Goal: Information Seeking & Learning: Learn about a topic

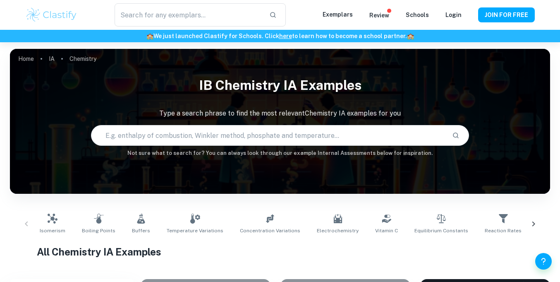
scroll to position [227, 0]
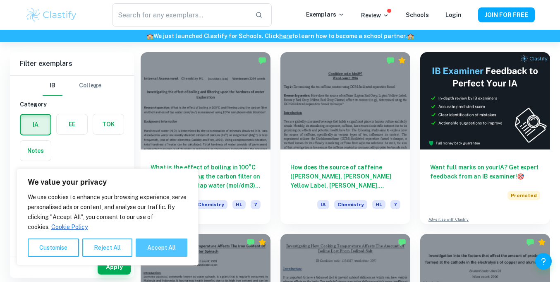
click at [174, 244] on button "Accept All" at bounding box center [162, 247] width 52 height 18
checkbox input "true"
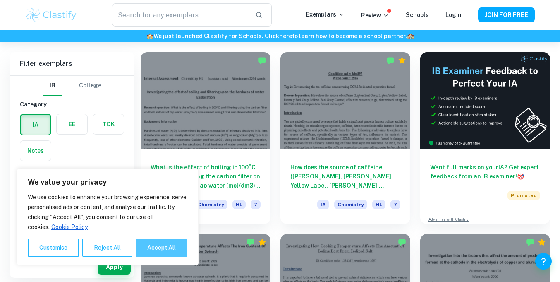
checkbox input "true"
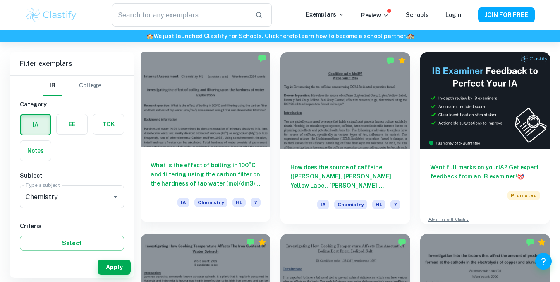
click at [216, 163] on h6 "What is the effect of boiling in 100°C and filtering using the carbon filter on…" at bounding box center [206, 173] width 110 height 27
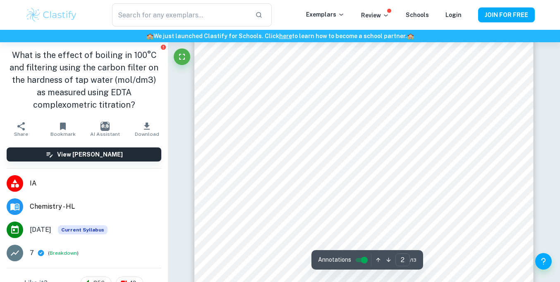
scroll to position [799, 0]
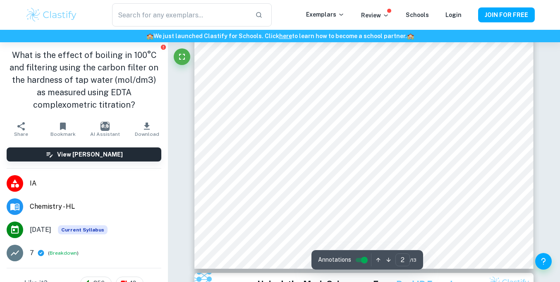
type input "1"
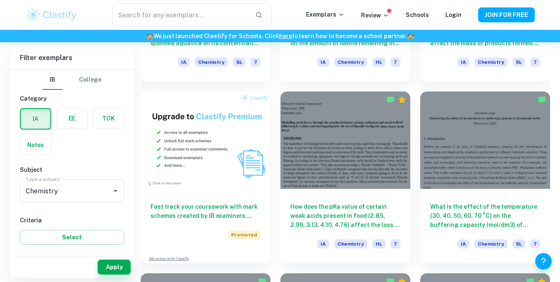
scroll to position [550, 0]
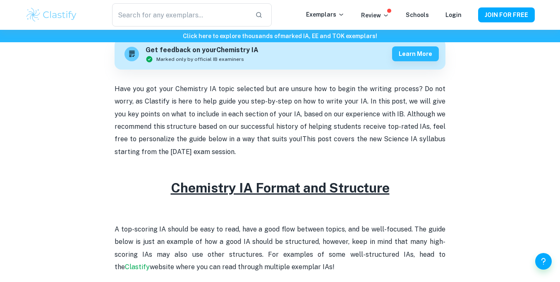
scroll to position [284, 0]
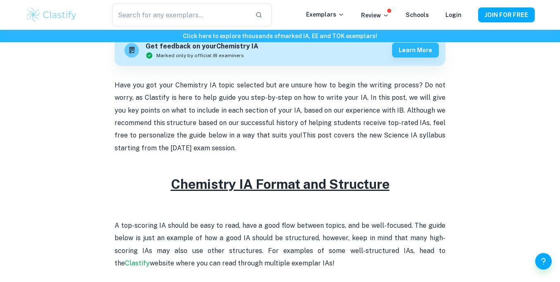
click at [324, 182] on u "Chemistry IA Format and Structure" at bounding box center [280, 183] width 219 height 15
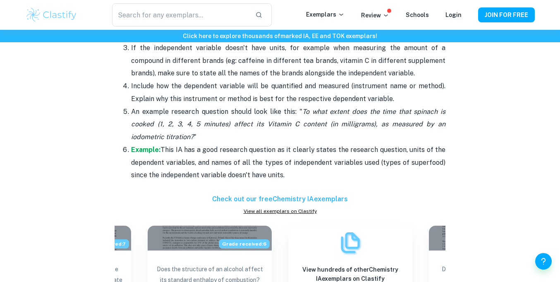
scroll to position [0, 0]
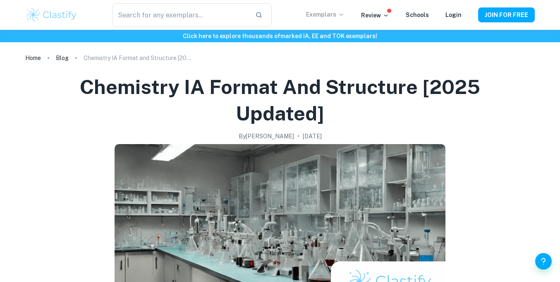
click at [333, 17] on p "Exemplars" at bounding box center [325, 14] width 38 height 9
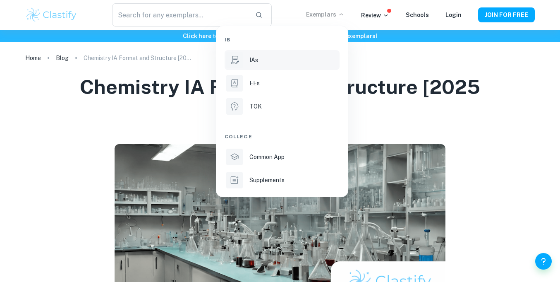
click at [292, 51] on li "IAs" at bounding box center [282, 60] width 115 height 20
